Goal: Check status

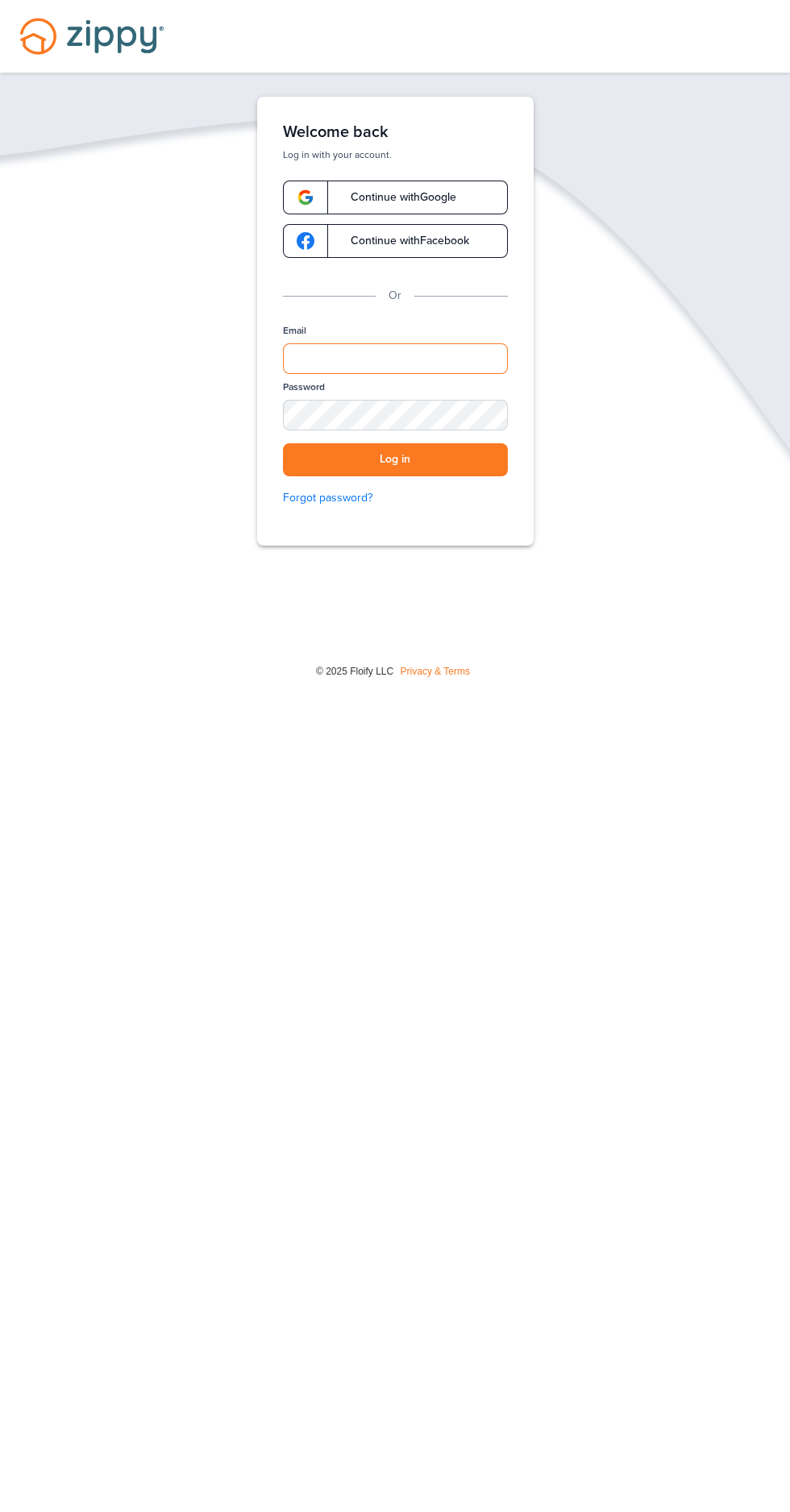
click at [476, 359] on input "Email" at bounding box center [395, 358] width 225 height 31
type input "**********"
click at [283, 443] on button "Log in" at bounding box center [395, 460] width 225 height 33
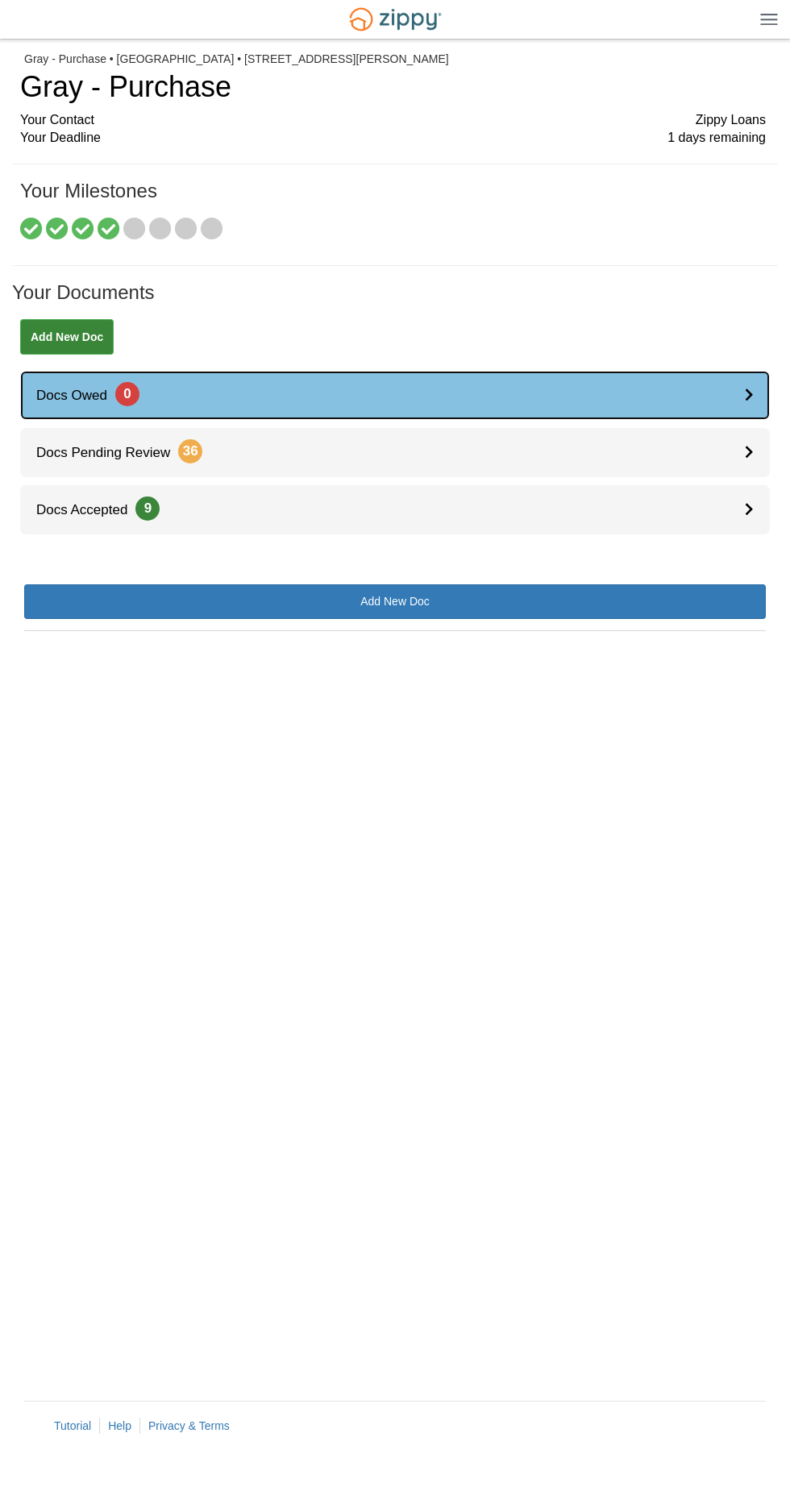
click at [749, 395] on icon at bounding box center [749, 395] width 9 height 14
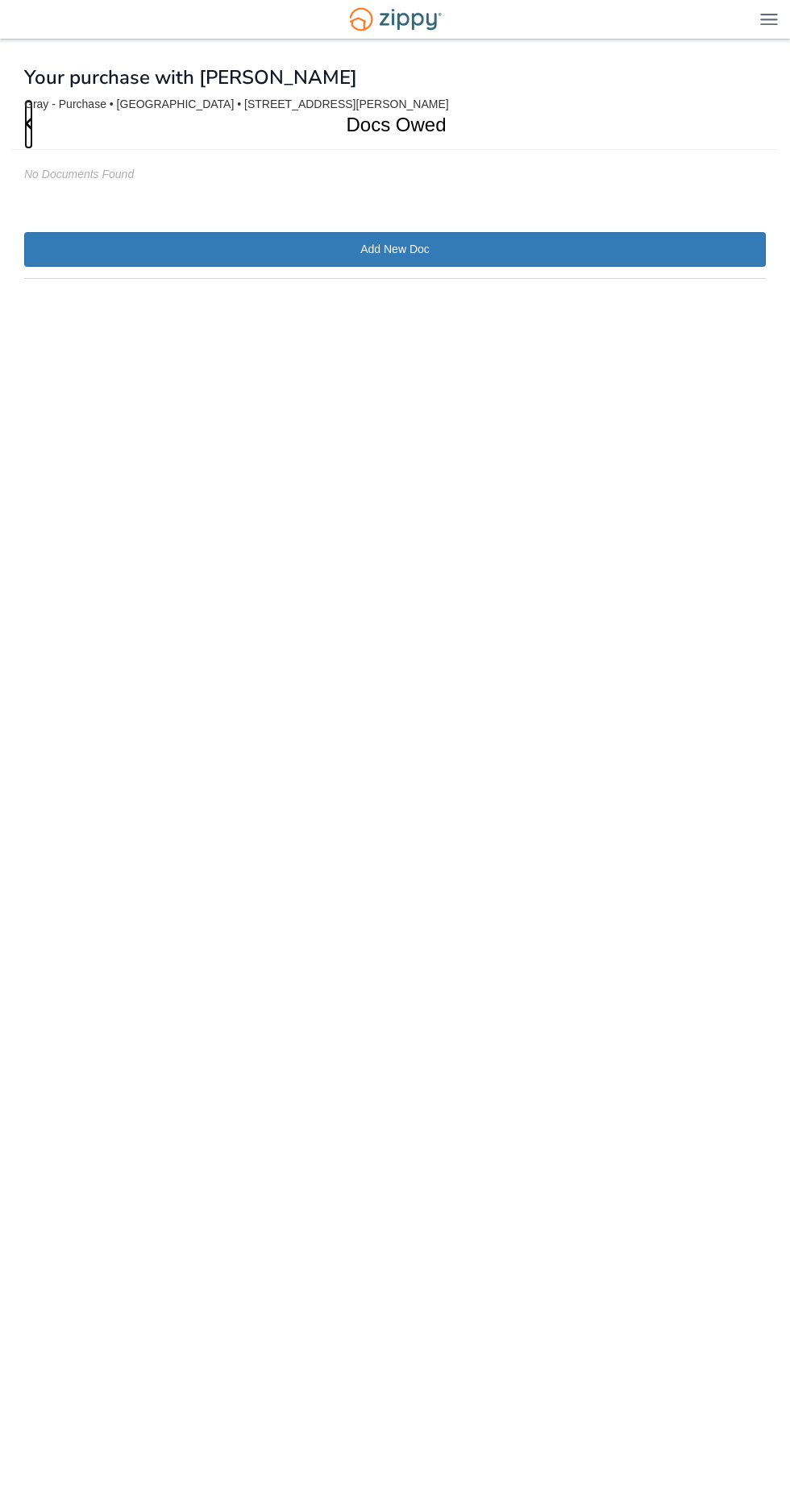
click at [28, 136] on span "Go Back" at bounding box center [28, 124] width 9 height 49
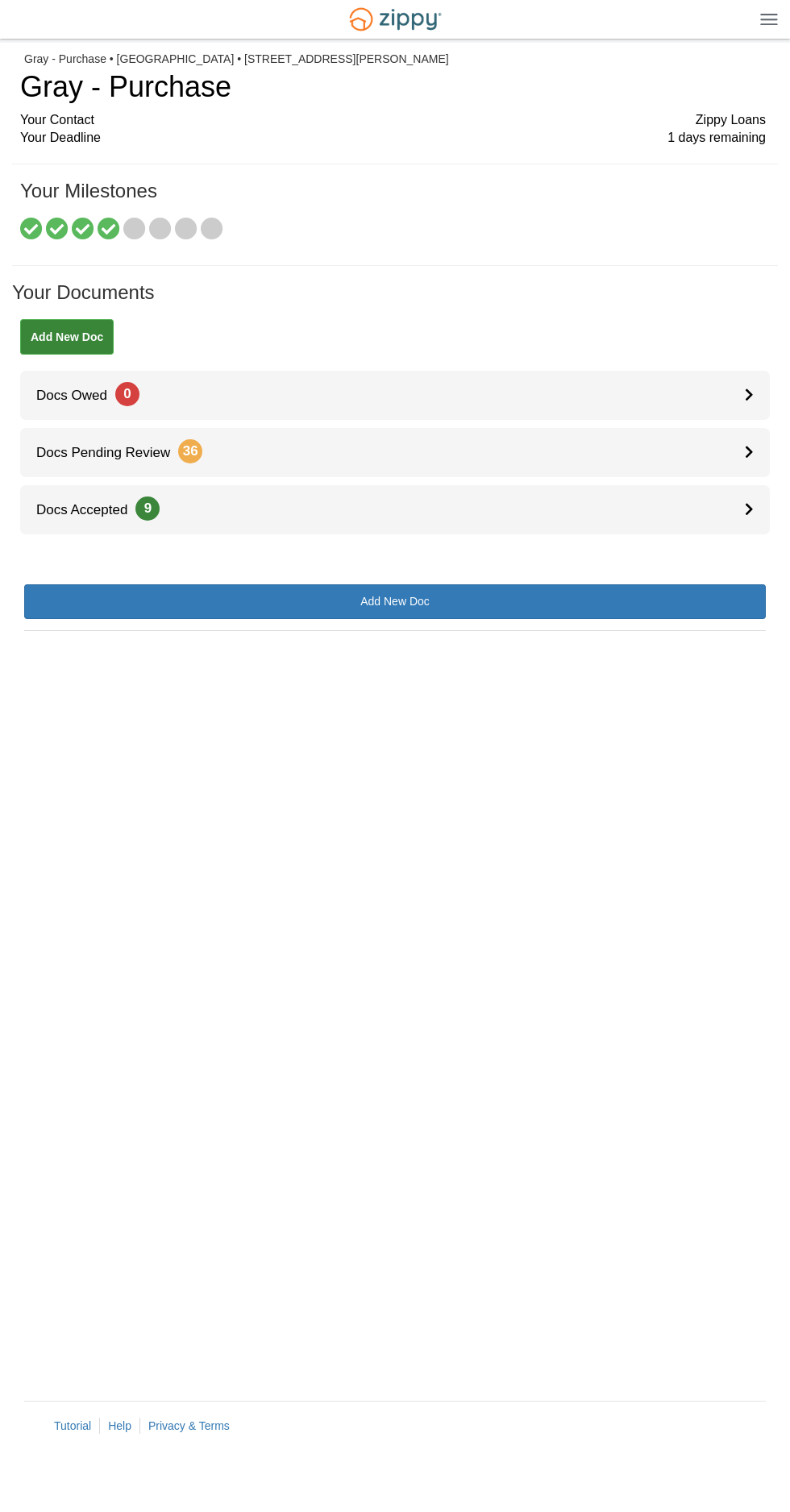
scroll to position [1, 0]
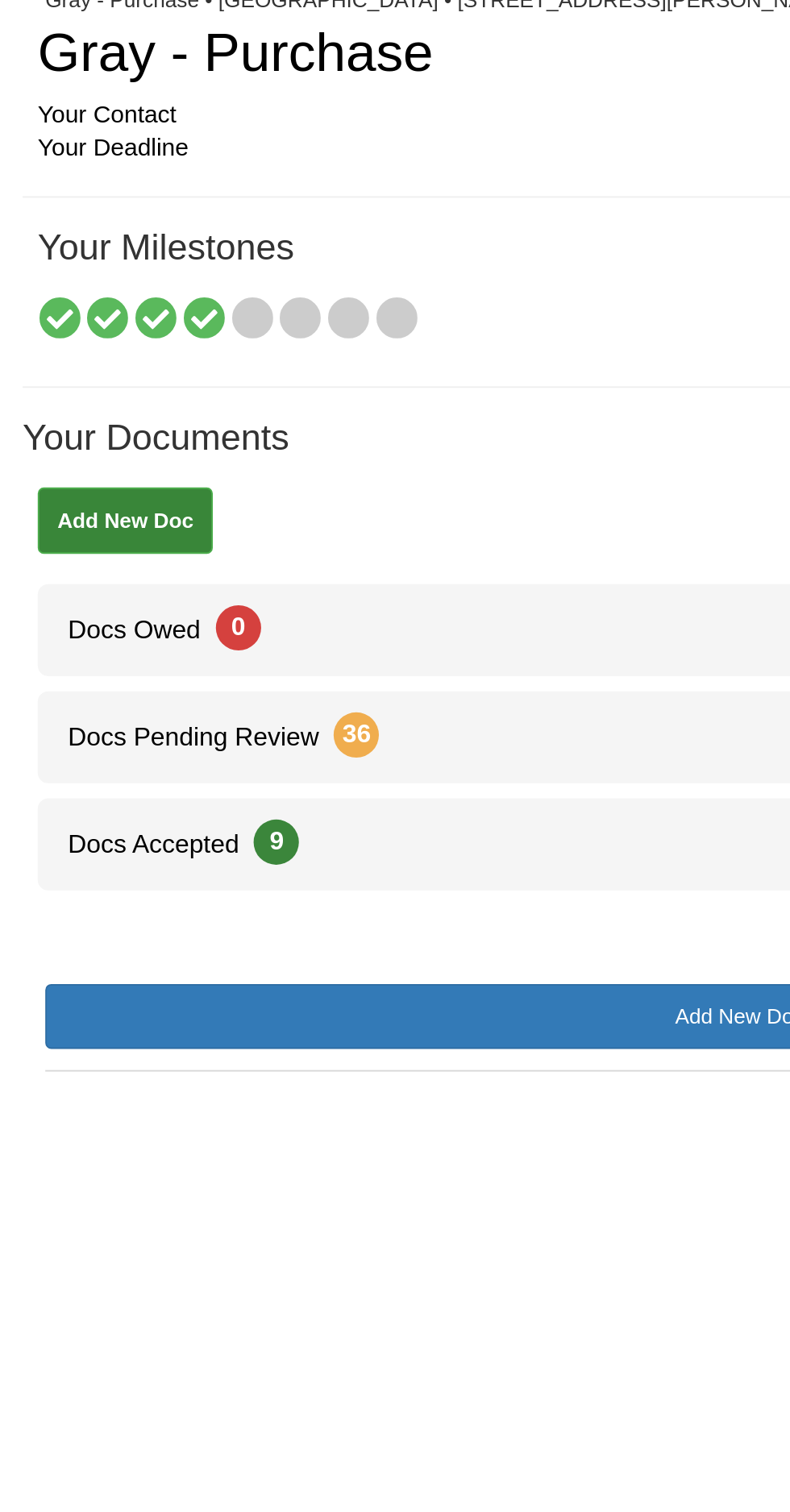
click at [103, 229] on icon at bounding box center [109, 230] width 23 height 23
click at [139, 231] on icon at bounding box center [135, 230] width 23 height 23
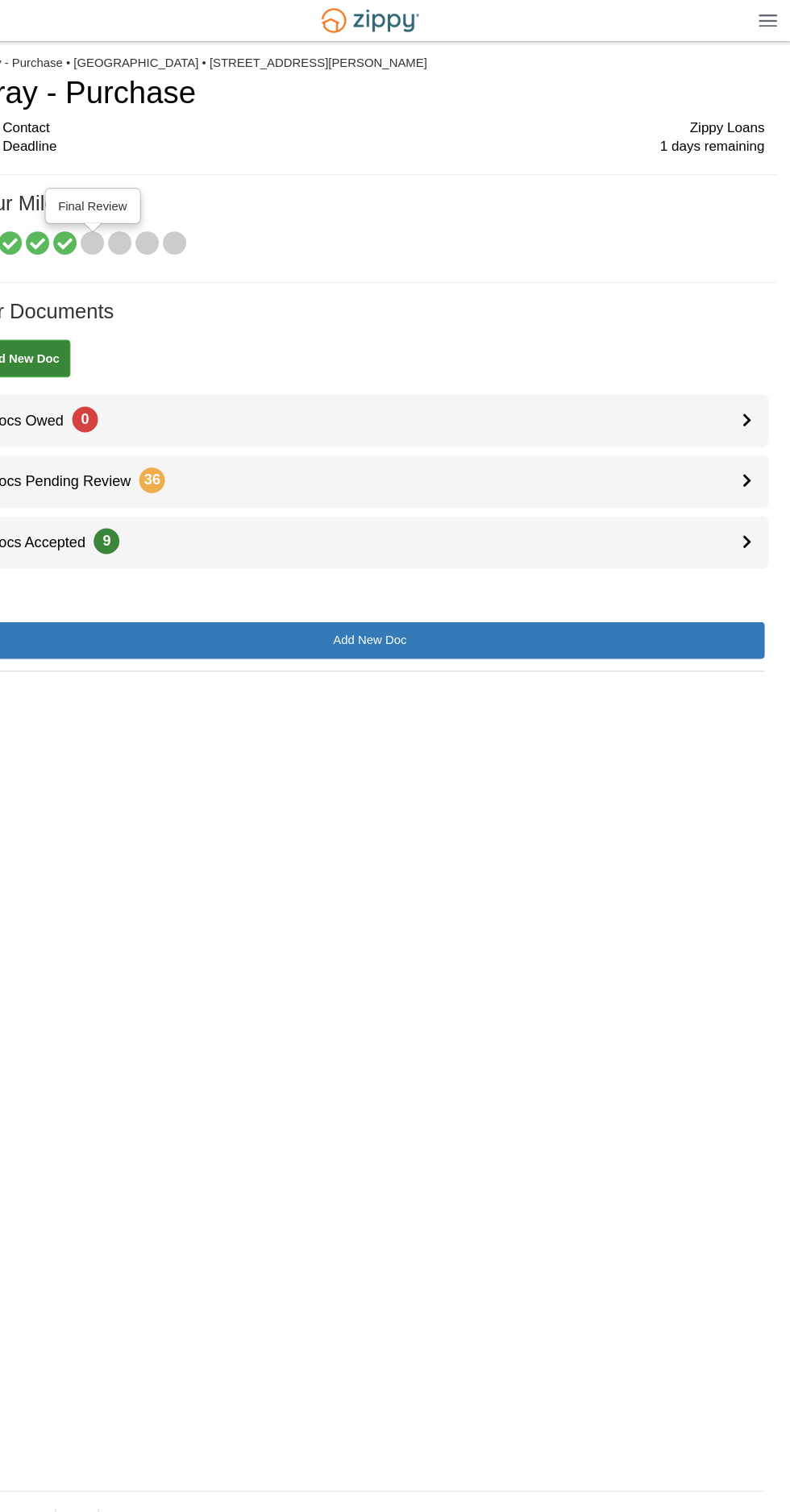
scroll to position [0, 0]
